Goal: Information Seeking & Learning: Learn about a topic

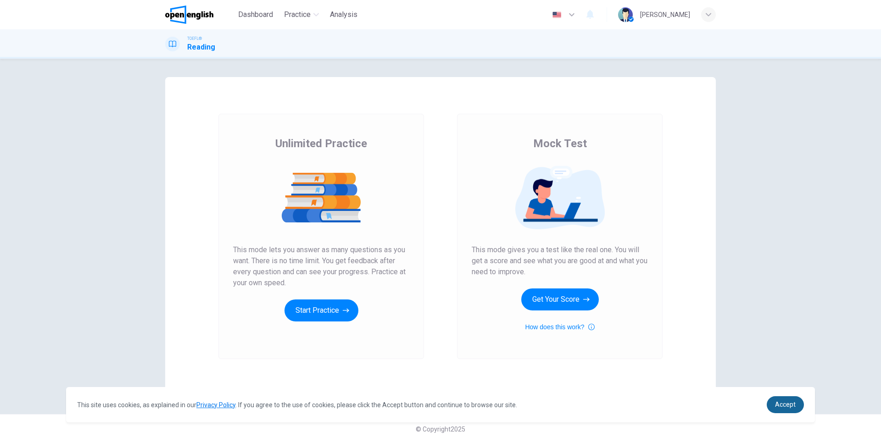
click at [781, 409] on link "Accept" at bounding box center [785, 404] width 37 height 17
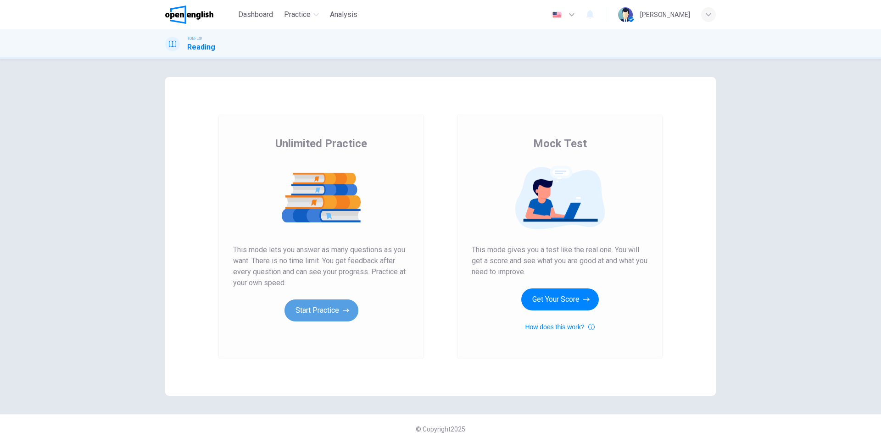
click at [317, 311] on button "Start Practice" at bounding box center [321, 311] width 74 height 22
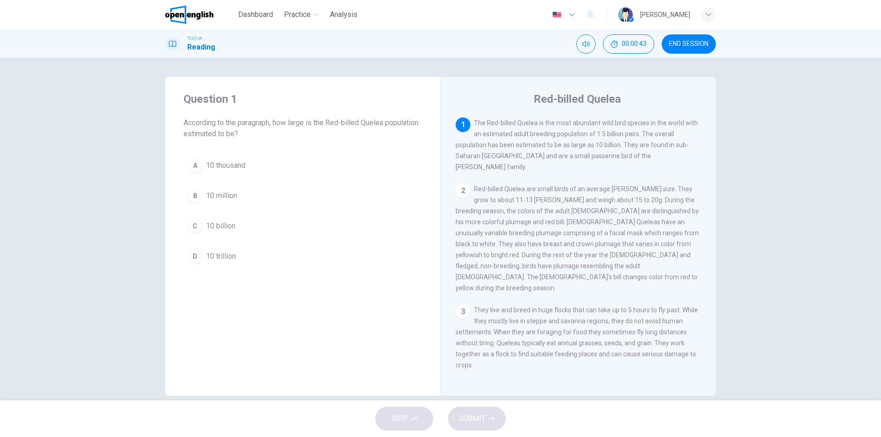
click at [794, 191] on div "Question 1 According to the paragraph, how large is the Red-billed Quelea popul…" at bounding box center [440, 230] width 881 height 342
click at [771, 246] on div "Question 1 According to the paragraph, how large is the Red-billed Quelea popul…" at bounding box center [440, 230] width 881 height 342
click at [246, 222] on button "C 10 billion" at bounding box center [303, 226] width 239 height 23
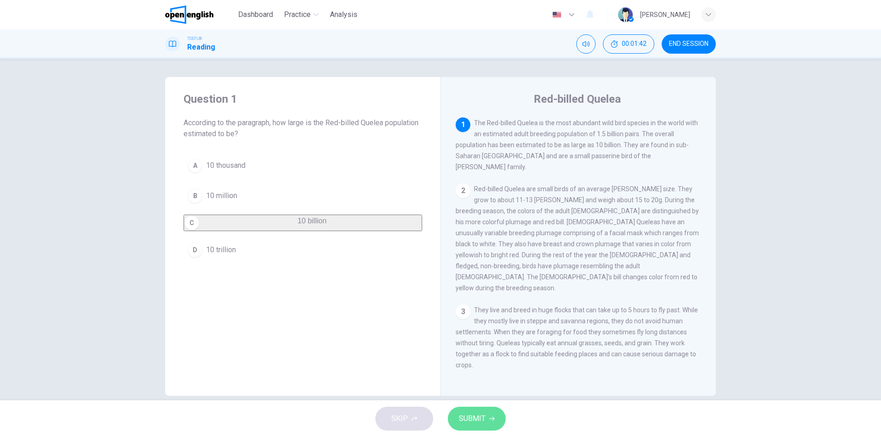
click at [489, 427] on button "SUBMIT" at bounding box center [477, 419] width 58 height 24
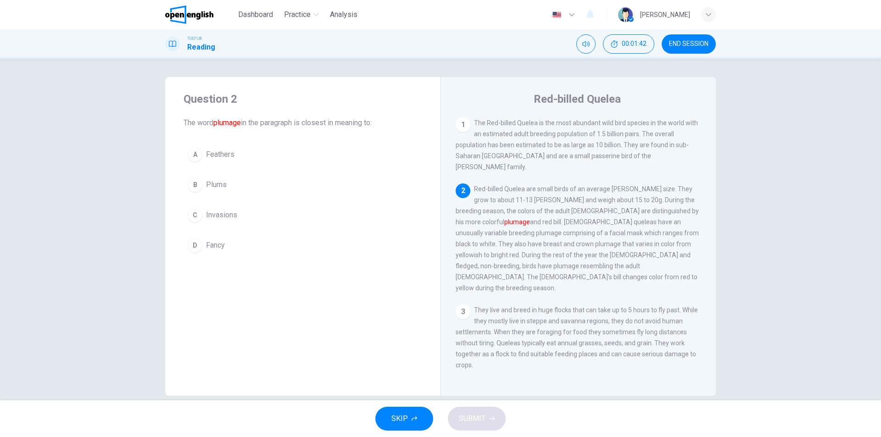
scroll to position [57, 0]
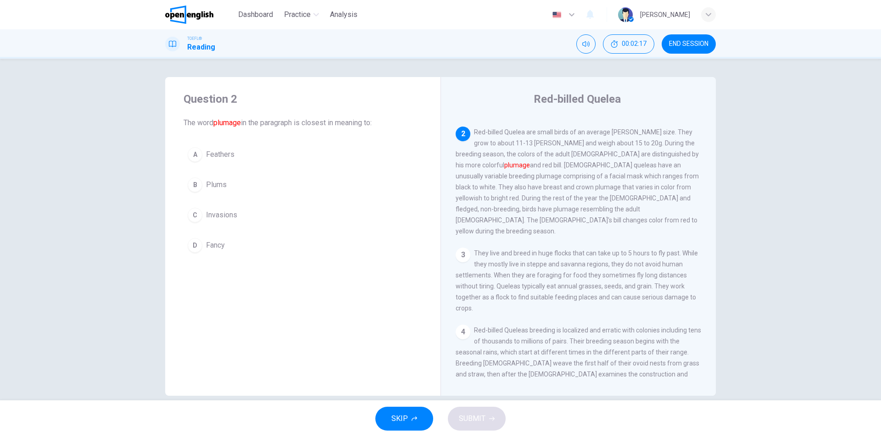
click at [730, 133] on div "Question 2 The word plumage in the paragraph is closest in meaning to: A Feathe…" at bounding box center [440, 230] width 881 height 342
click at [747, 249] on div "Question 2 The word plumage in the paragraph is closest in meaning to: A Feathe…" at bounding box center [440, 230] width 881 height 342
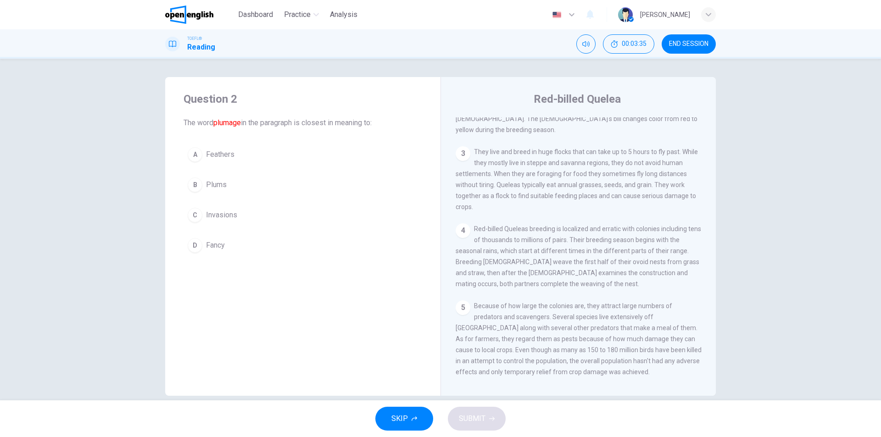
scroll to position [21, 0]
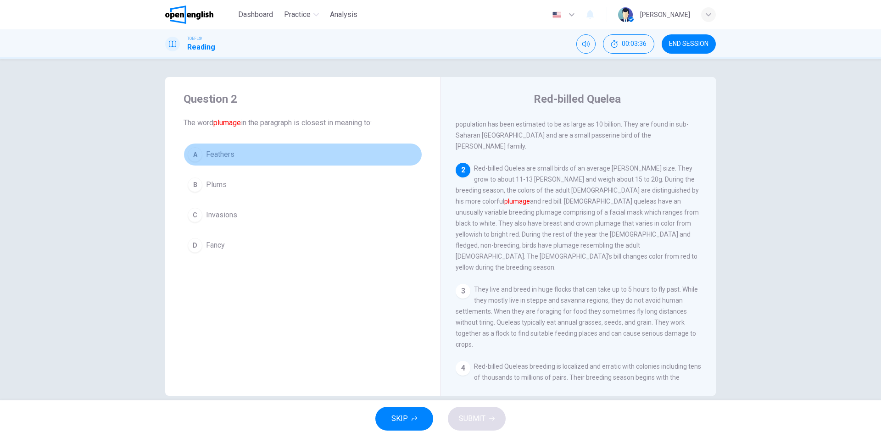
click at [230, 153] on span "Feathers" at bounding box center [220, 154] width 28 height 11
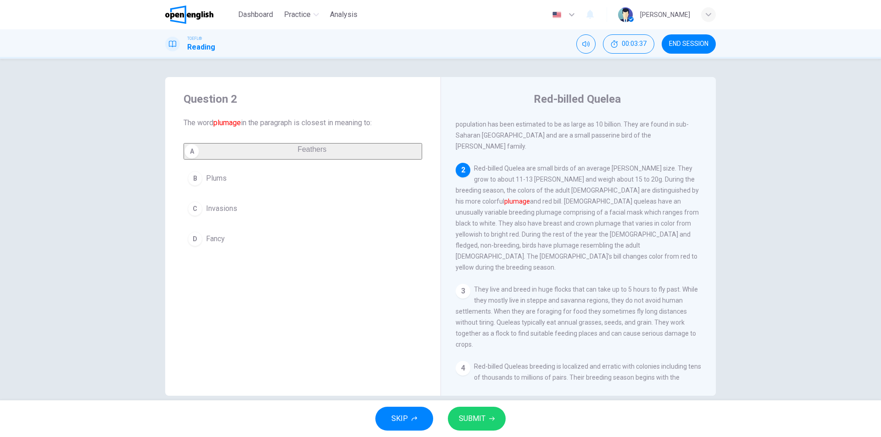
click at [491, 236] on span "Red-billed Quelea are small birds of an average [PERSON_NAME] size. They grow t…" at bounding box center [577, 218] width 243 height 106
click at [495, 422] on button "SUBMIT" at bounding box center [477, 419] width 58 height 24
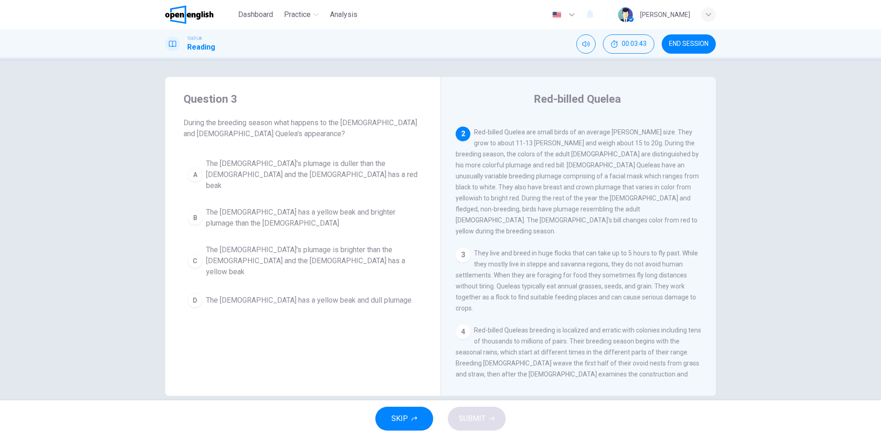
scroll to position [11, 0]
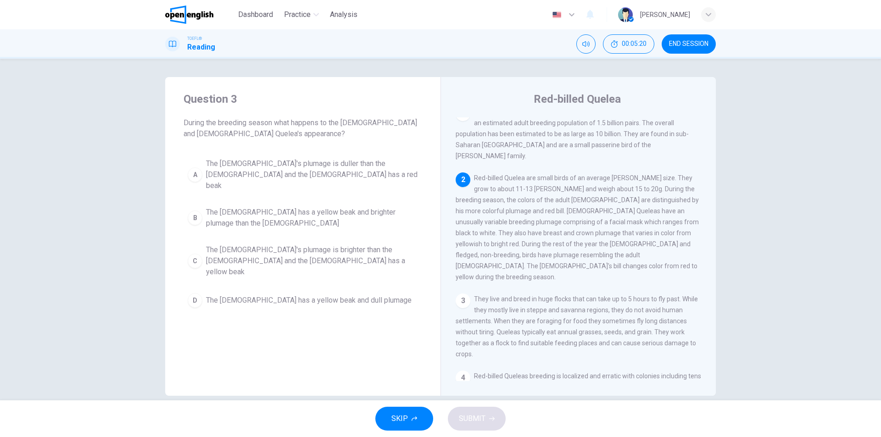
click at [295, 175] on span "The [DEMOGRAPHIC_DATA]'s plumage is duller than the [DEMOGRAPHIC_DATA] and the …" at bounding box center [312, 174] width 212 height 33
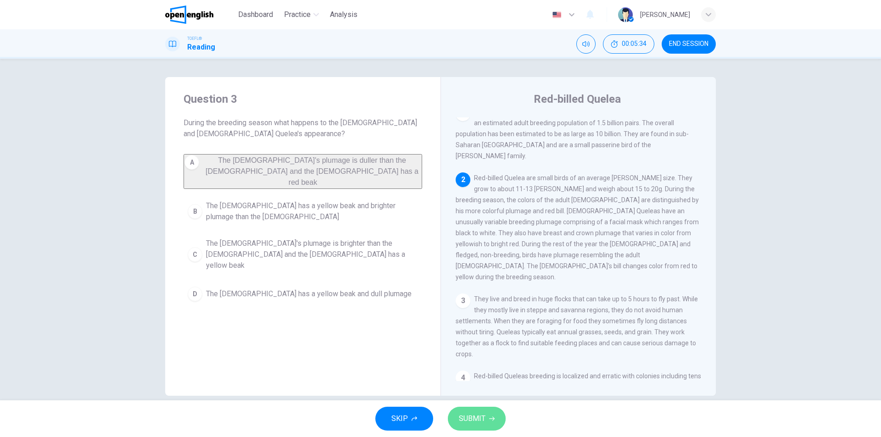
click at [483, 425] on button "SUBMIT" at bounding box center [477, 419] width 58 height 24
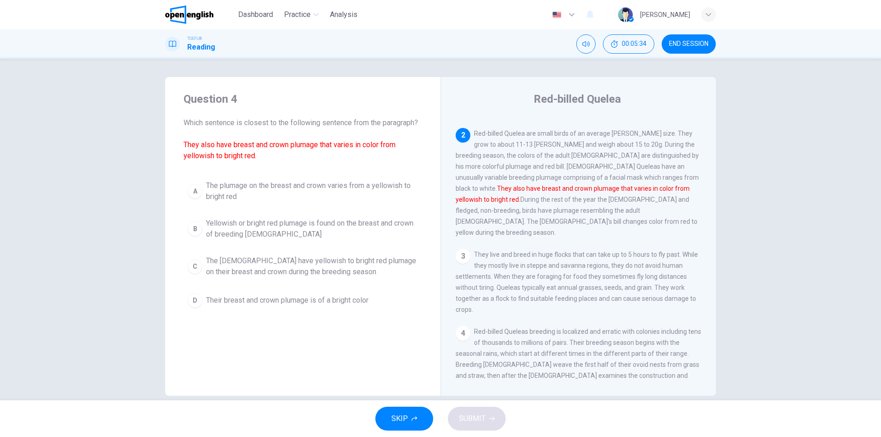
scroll to position [57, 0]
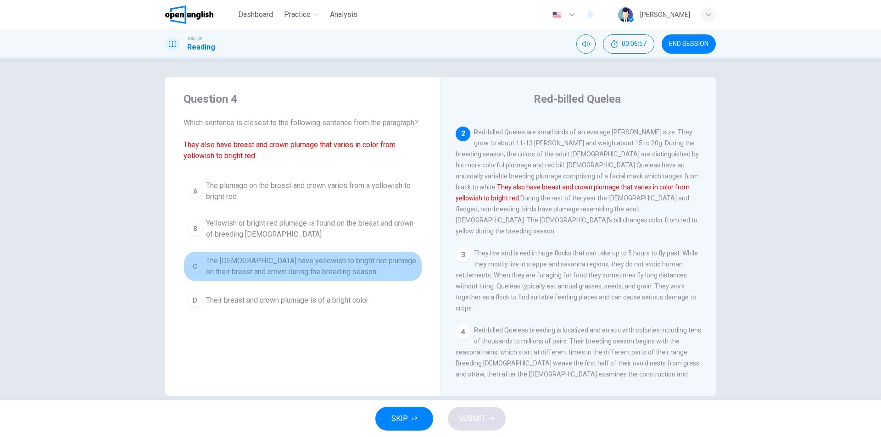
click at [351, 279] on button "C The [DEMOGRAPHIC_DATA] have yellowish to bright red plumage on their breast a…" at bounding box center [303, 266] width 239 height 30
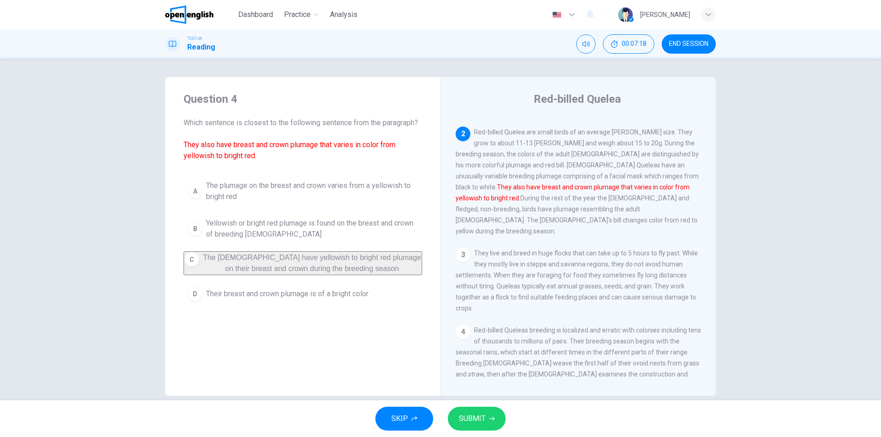
click at [370, 185] on span "The plumage on the breast and crown varies from a yellowish to bright red" at bounding box center [312, 191] width 212 height 22
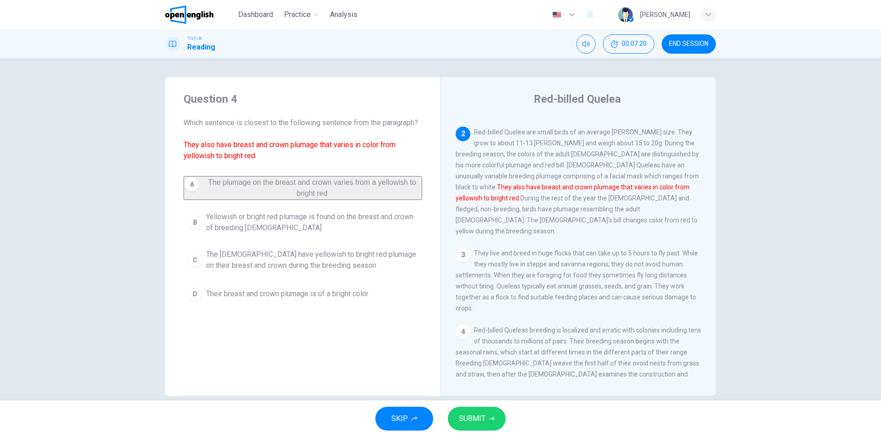
click at [485, 419] on button "SUBMIT" at bounding box center [477, 419] width 58 height 24
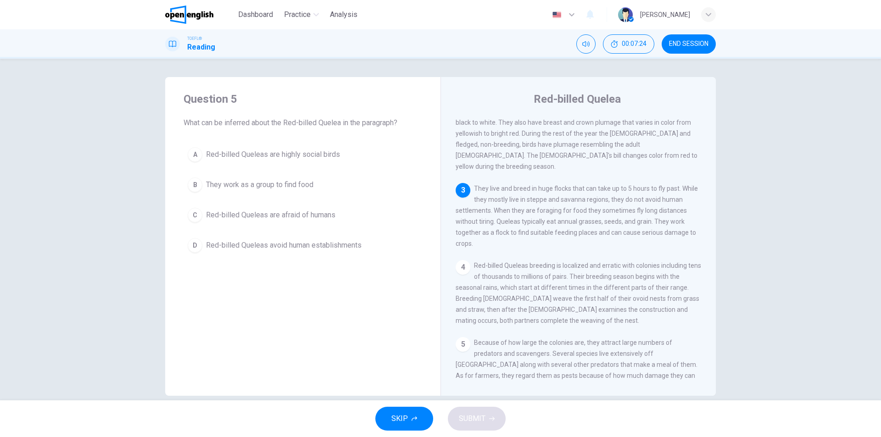
scroll to position [138, 0]
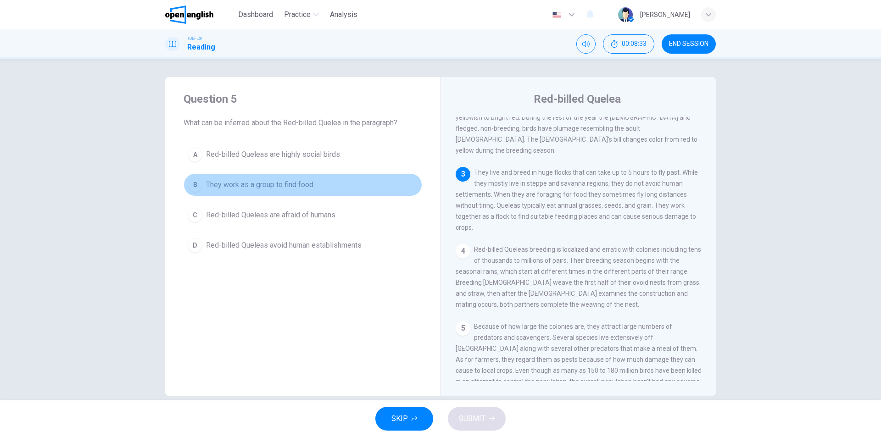
click at [282, 176] on button "B They work as a group to find food" at bounding box center [303, 184] width 239 height 23
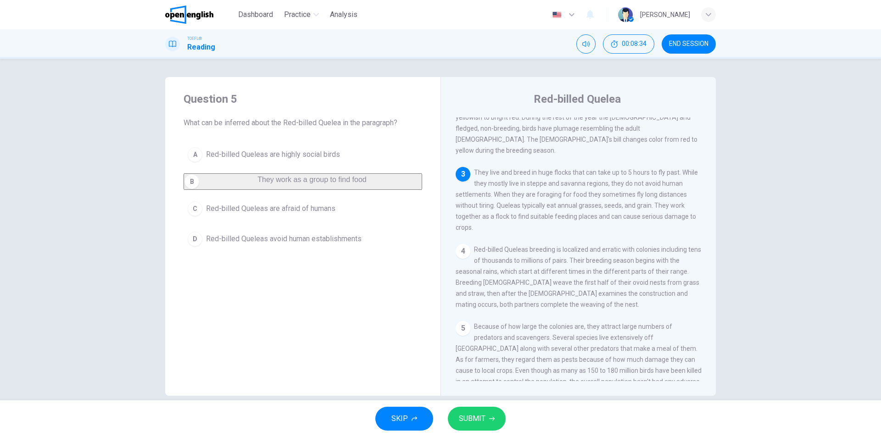
click at [487, 418] on button "SUBMIT" at bounding box center [477, 419] width 58 height 24
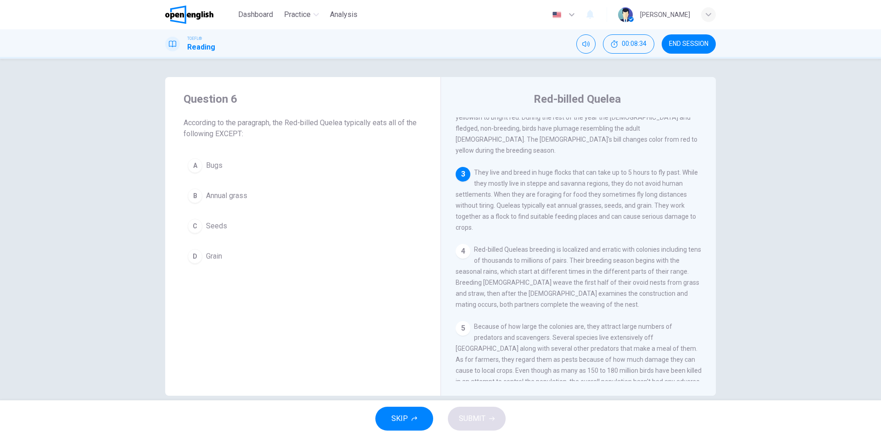
scroll to position [158, 0]
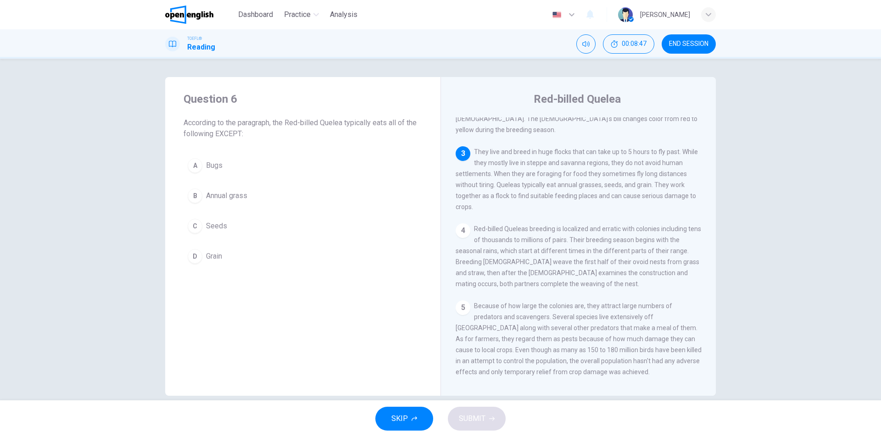
click at [320, 159] on button "A Bugs" at bounding box center [303, 165] width 239 height 23
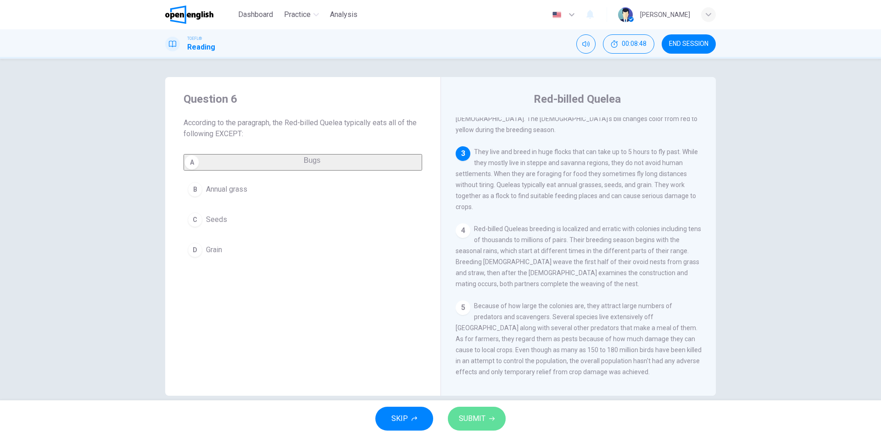
click at [496, 426] on button "SUBMIT" at bounding box center [477, 419] width 58 height 24
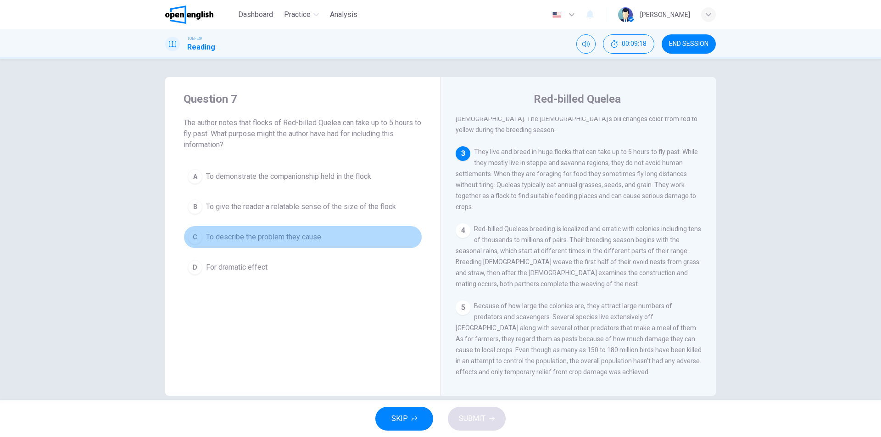
click at [316, 240] on span "To describe the problem they cause" at bounding box center [263, 237] width 115 height 11
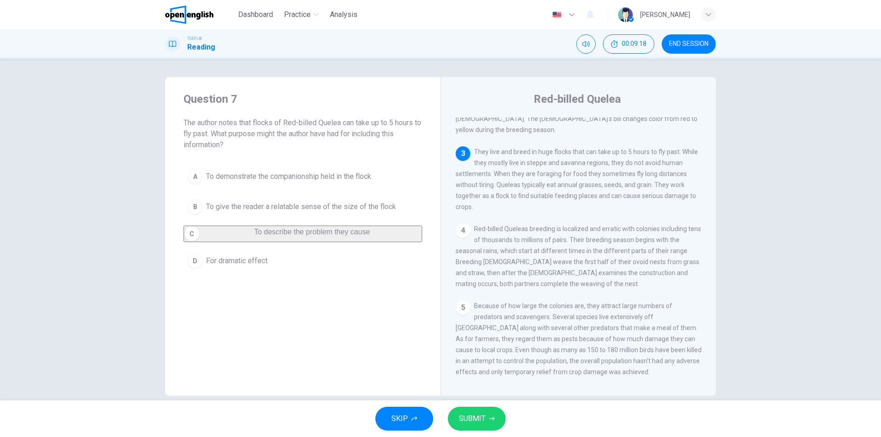
click at [295, 258] on button "D For dramatic effect" at bounding box center [303, 261] width 239 height 23
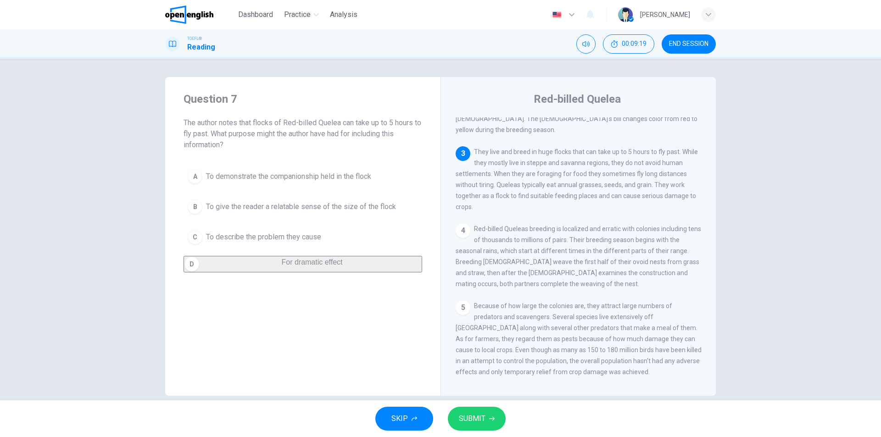
click at [470, 423] on span "SUBMIT" at bounding box center [472, 418] width 27 height 13
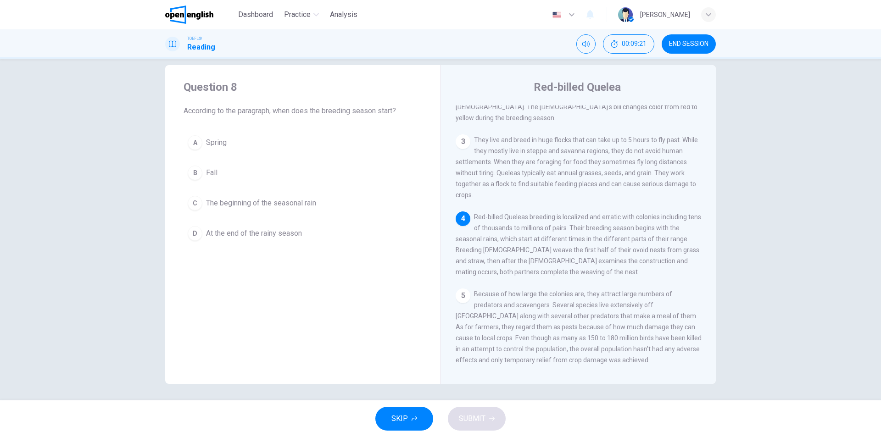
scroll to position [14, 0]
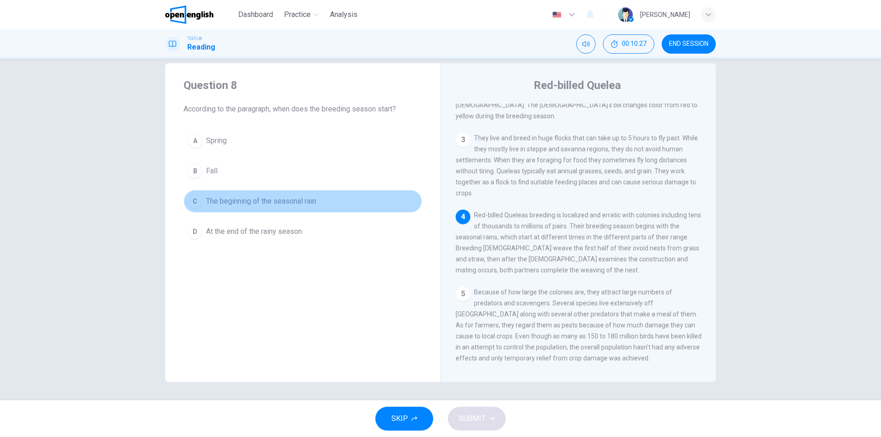
click at [246, 202] on span "The beginning of the seasonal rain" at bounding box center [261, 201] width 110 height 11
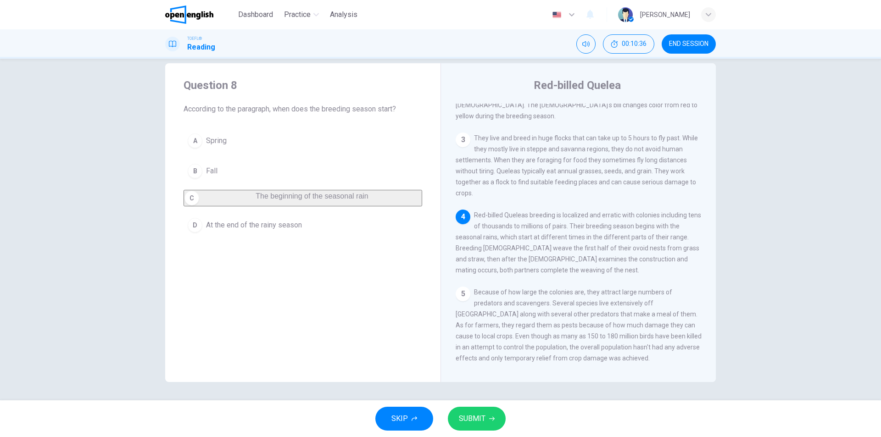
click at [491, 418] on icon "button" at bounding box center [492, 419] width 6 height 6
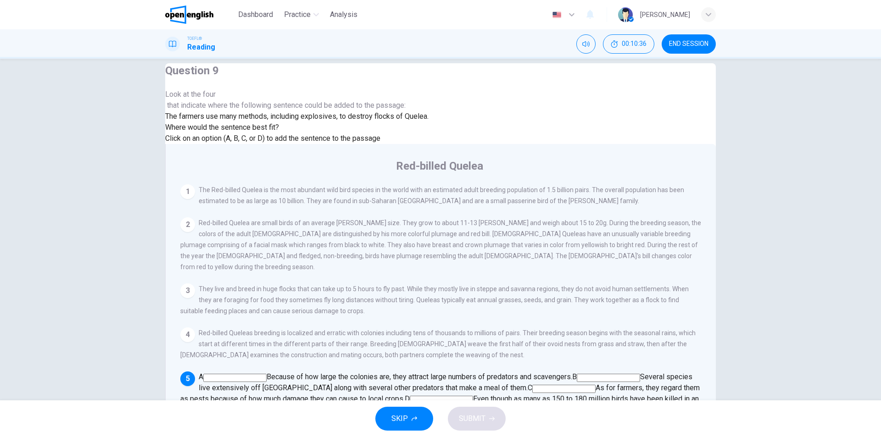
scroll to position [170, 0]
click at [463, 396] on input at bounding box center [441, 400] width 63 height 8
click at [469, 412] on button "SUBMIT" at bounding box center [477, 419] width 58 height 24
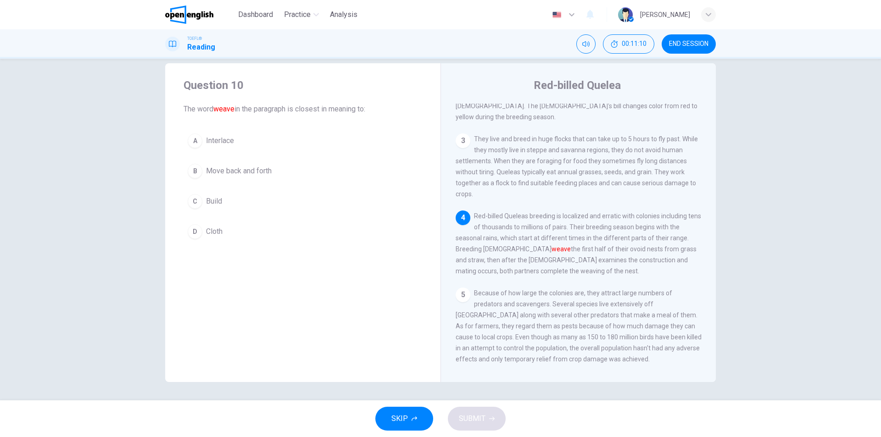
scroll to position [158, 0]
click at [271, 213] on div "A Interlace B Move back and forth C Build D Cloth" at bounding box center [303, 186] width 239 height 114
click at [268, 202] on button "C Build" at bounding box center [303, 201] width 239 height 23
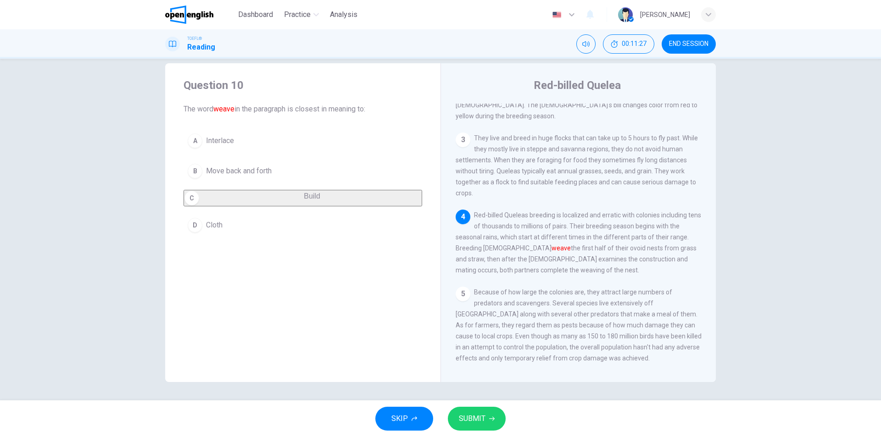
click at [493, 417] on icon "button" at bounding box center [492, 419] width 6 height 6
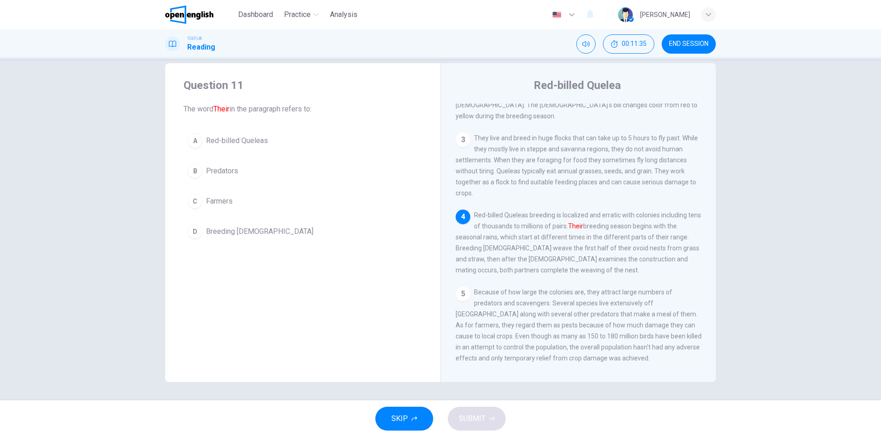
click at [251, 143] on span "Red-billed Queleas" at bounding box center [237, 140] width 62 height 11
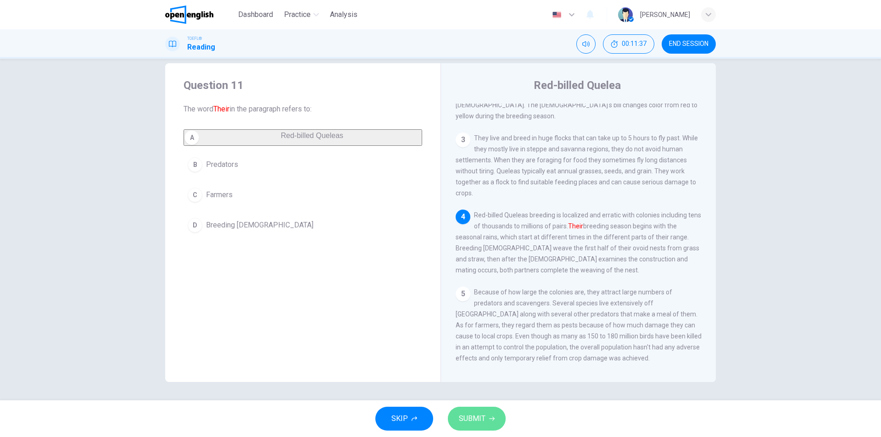
click at [485, 424] on button "SUBMIT" at bounding box center [477, 419] width 58 height 24
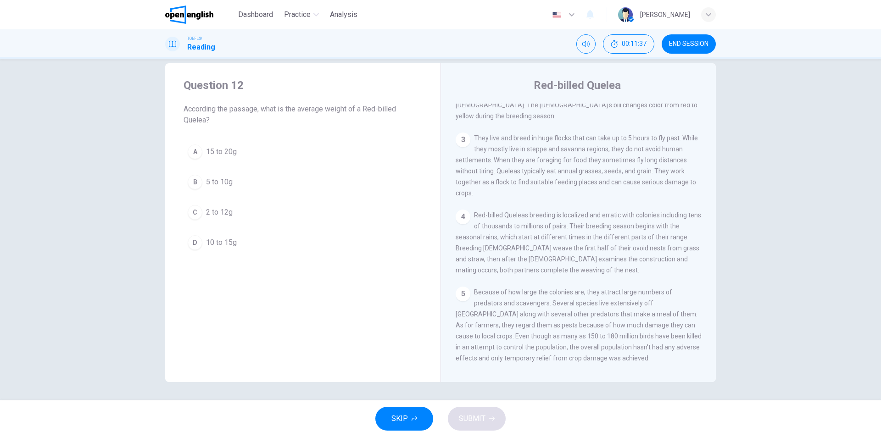
scroll to position [57, 0]
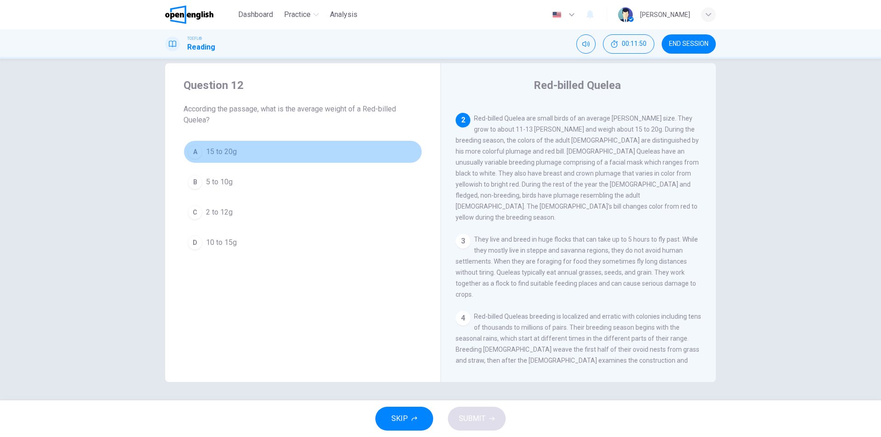
click at [241, 153] on button "A 15 to 20g" at bounding box center [303, 151] width 239 height 23
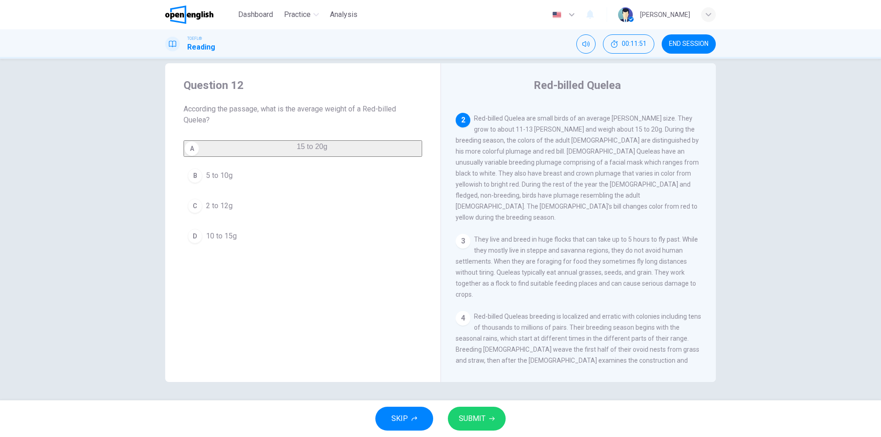
click at [473, 414] on span "SUBMIT" at bounding box center [472, 418] width 27 height 13
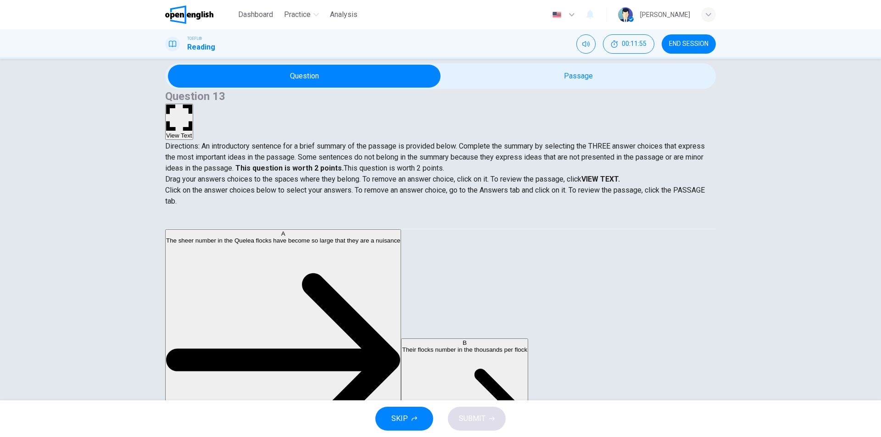
drag, startPoint x: 311, startPoint y: 120, endPoint x: 357, endPoint y: 123, distance: 46.9
click at [357, 142] on span "Directions: An introductory sentence for a brief summary of the passage is prov…" at bounding box center [435, 157] width 540 height 31
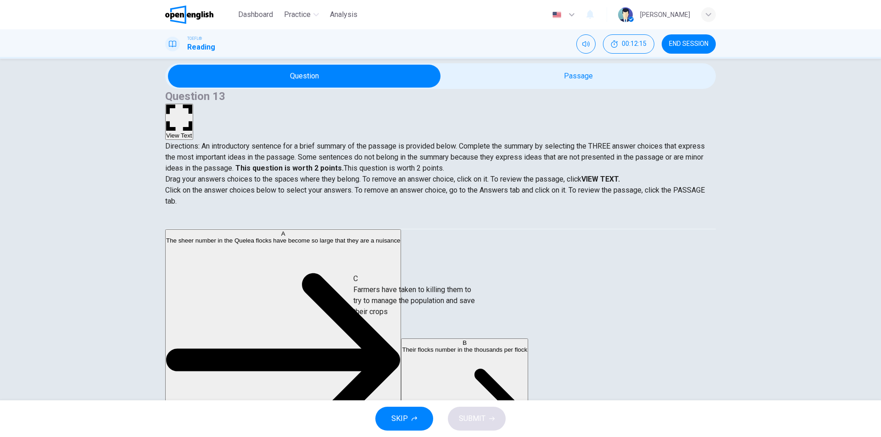
drag, startPoint x: 269, startPoint y: 299, endPoint x: 514, endPoint y: 296, distance: 244.6
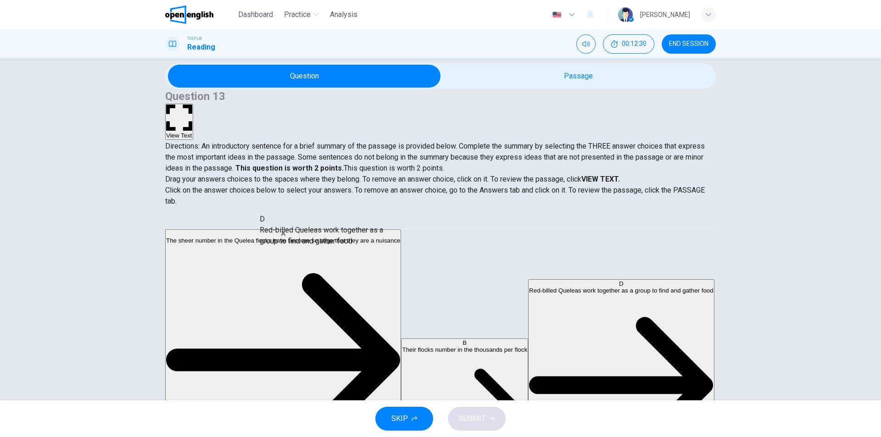
scroll to position [104, 0]
drag, startPoint x: 242, startPoint y: 247, endPoint x: 450, endPoint y: 270, distance: 208.7
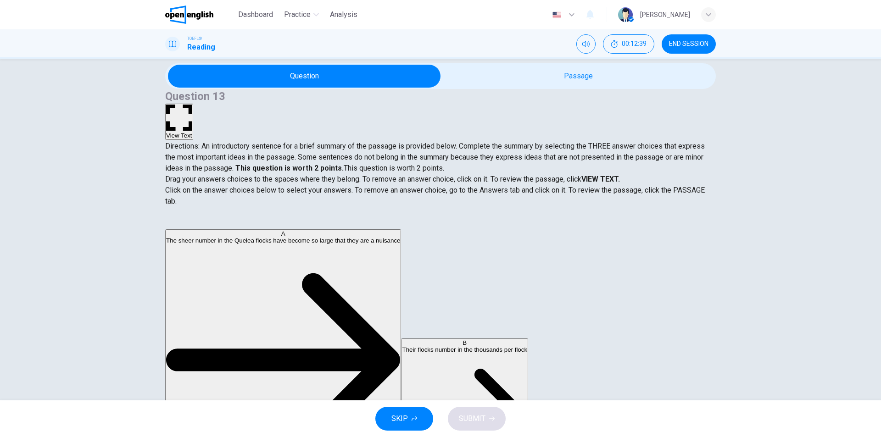
scroll to position [61, 0]
drag, startPoint x: 228, startPoint y: 333, endPoint x: 456, endPoint y: 293, distance: 231.6
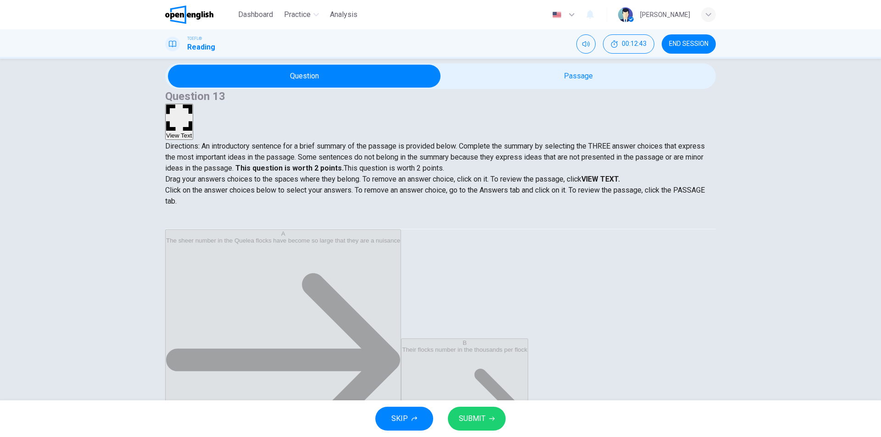
scroll to position [0, 0]
click at [461, 419] on span "SUBMIT" at bounding box center [472, 418] width 27 height 13
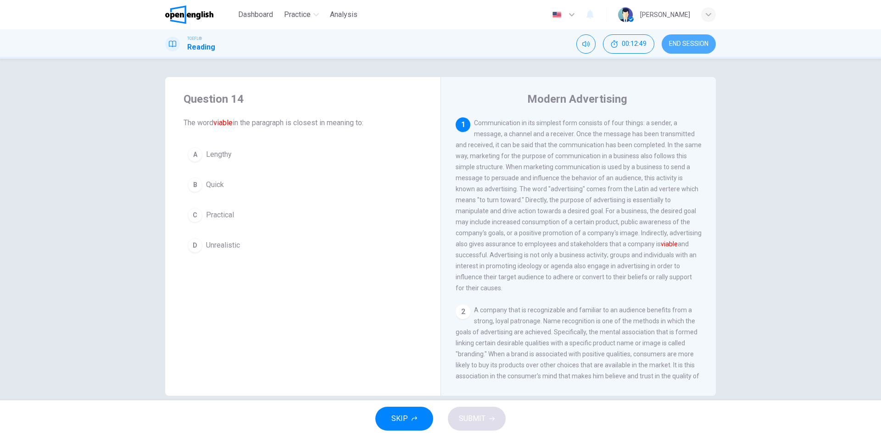
click at [692, 44] on span "END SESSION" at bounding box center [688, 43] width 39 height 7
